Goal: Register for event/course

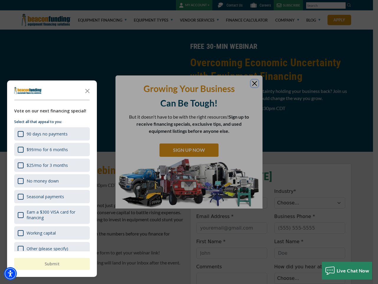
click at [189, 142] on div "button" at bounding box center [189, 142] width 378 height 284
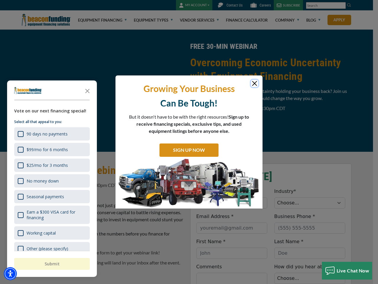
click at [10, 273] on img "Accessibility Menu" at bounding box center [10, 273] width 13 height 13
click at [189, 142] on body "Skip to main content Enable accessibility for low vision Open the accessibility…" at bounding box center [189, 142] width 378 height 284
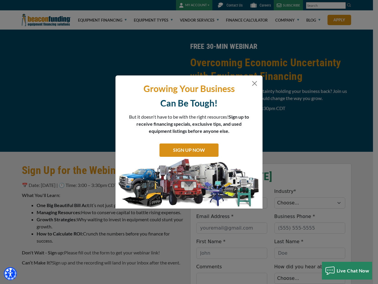
click at [87, 90] on body "Skip to main content Enable accessibility for low vision Open the accessibility…" at bounding box center [189, 142] width 378 height 284
click at [51, 134] on body "Skip to main content Enable accessibility for low vision Open the accessibility…" at bounding box center [189, 142] width 378 height 284
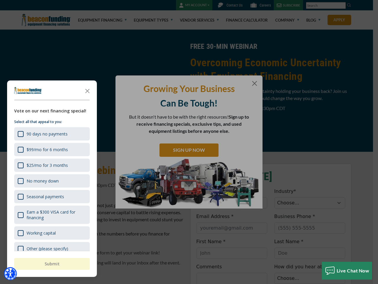
click at [51, 149] on body "Skip to main content Enable accessibility for low vision Open the accessibility…" at bounding box center [189, 142] width 378 height 284
click at [51, 165] on body "Skip to main content Enable accessibility for low vision Open the accessibility…" at bounding box center [189, 142] width 378 height 284
click at [51, 181] on body "Skip to main content Enable accessibility for low vision Open the accessibility…" at bounding box center [189, 142] width 378 height 284
click at [51, 196] on body "Skip to main content Enable accessibility for low vision Open the accessibility…" at bounding box center [189, 142] width 378 height 284
click at [51, 215] on body "Skip to main content Enable accessibility for low vision Open the accessibility…" at bounding box center [189, 142] width 378 height 284
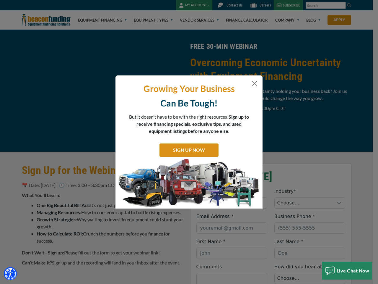
click at [232, 283] on html "Skip to main content Enable accessibility for low vision Open the accessibility…" at bounding box center [189, 142] width 378 height 284
